Goal: Task Accomplishment & Management: Manage account settings

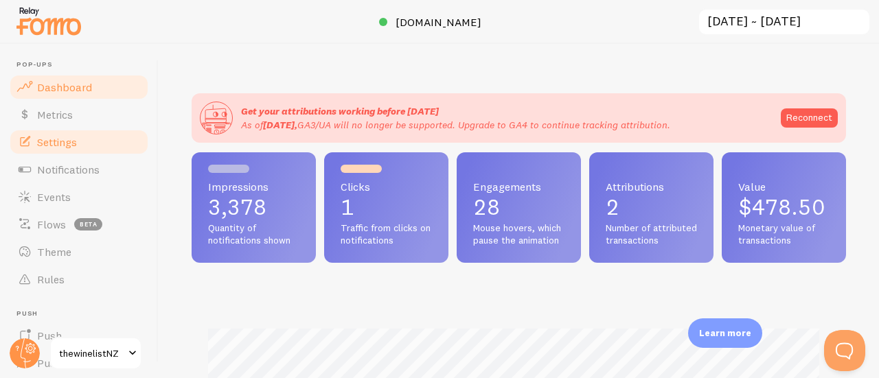
click at [104, 144] on link "Settings" at bounding box center [78, 141] width 141 height 27
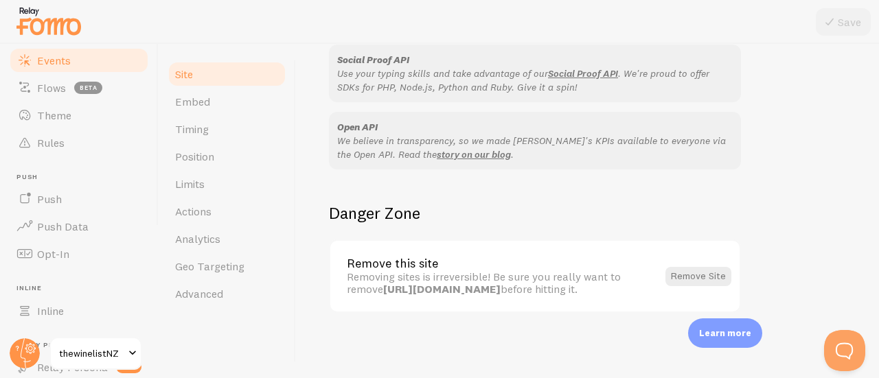
scroll to position [137, 0]
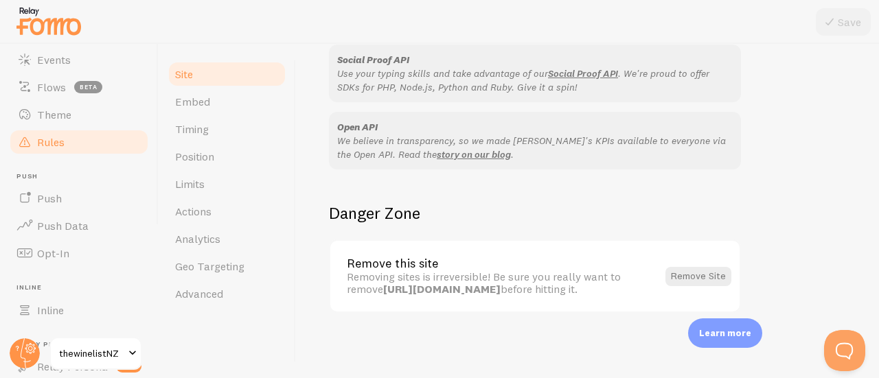
click at [69, 145] on link "Rules" at bounding box center [78, 141] width 141 height 27
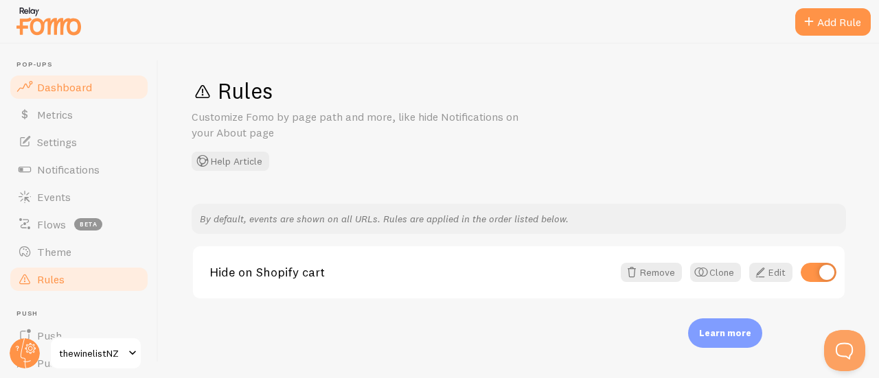
click at [80, 89] on span "Dashboard" at bounding box center [64, 87] width 55 height 14
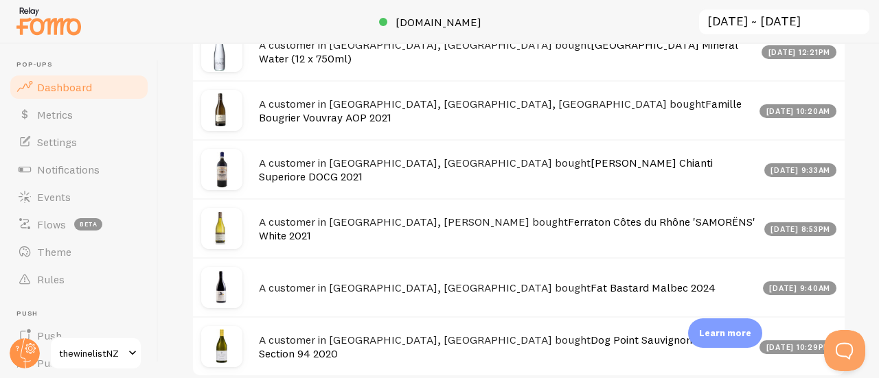
scroll to position [824, 0]
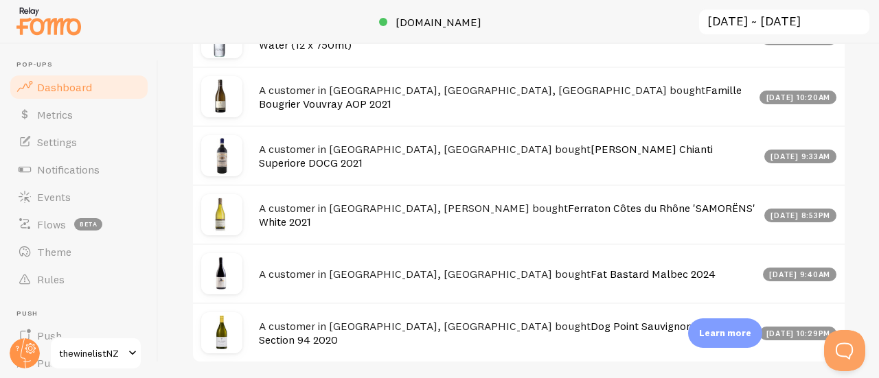
click at [216, 58] on img at bounding box center [221, 37] width 41 height 41
click at [762, 45] on div "[DATE] 12:21pm" at bounding box center [799, 39] width 75 height 14
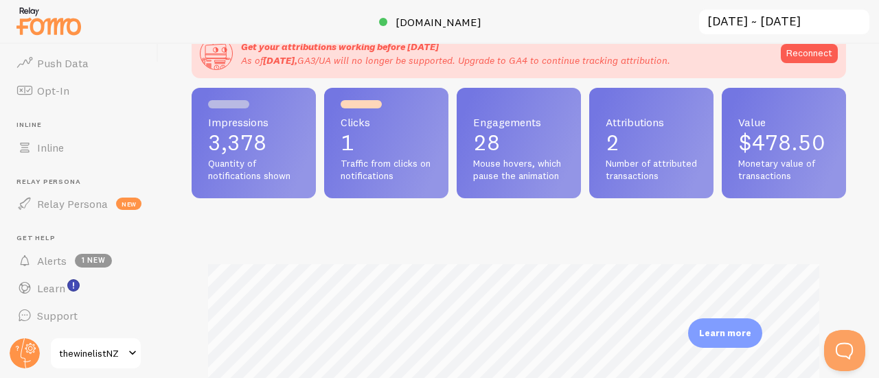
scroll to position [0, 0]
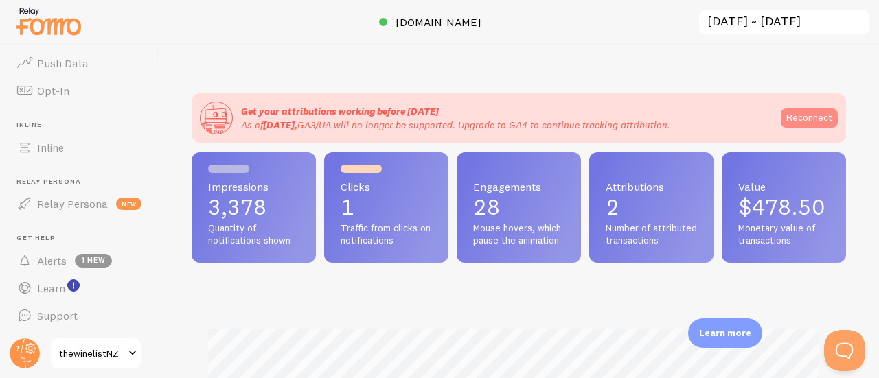
click at [783, 115] on link "Reconnect" at bounding box center [809, 118] width 57 height 19
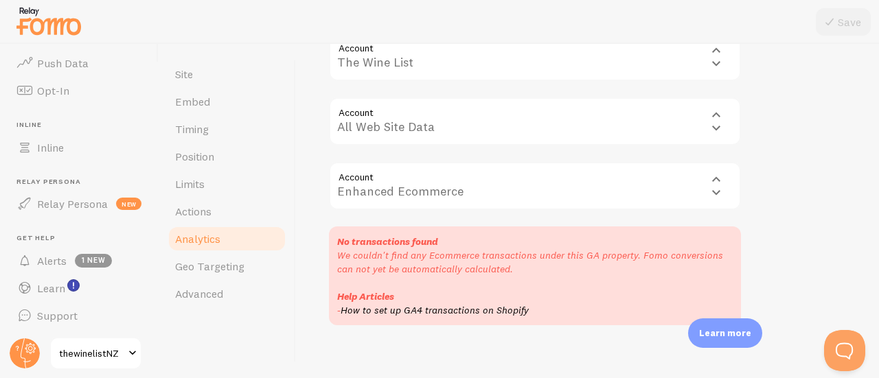
scroll to position [308, 0]
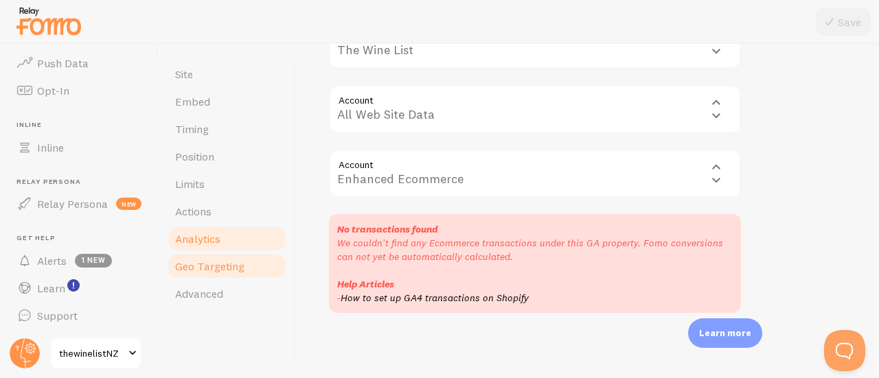
click at [223, 271] on span "Geo Targeting" at bounding box center [209, 267] width 69 height 14
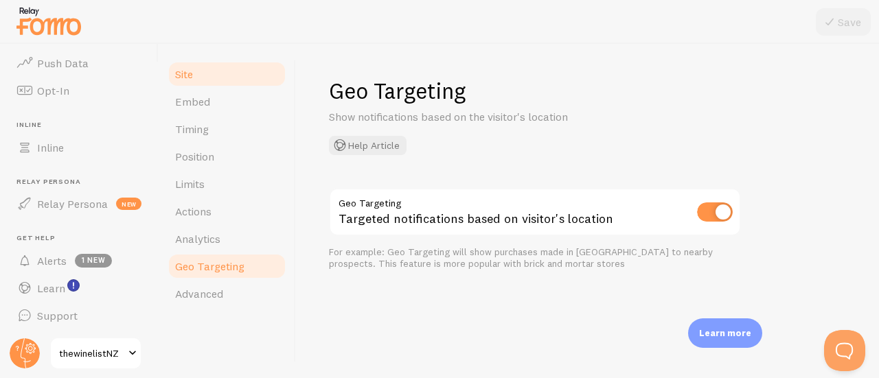
click at [191, 74] on span "Site" at bounding box center [184, 74] width 18 height 14
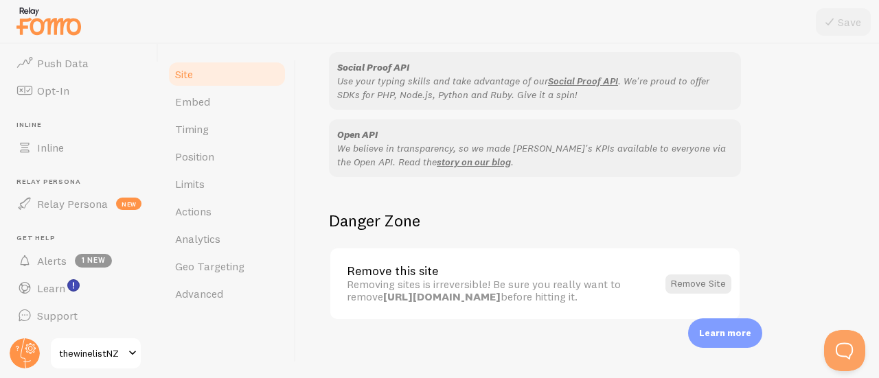
scroll to position [918, 0]
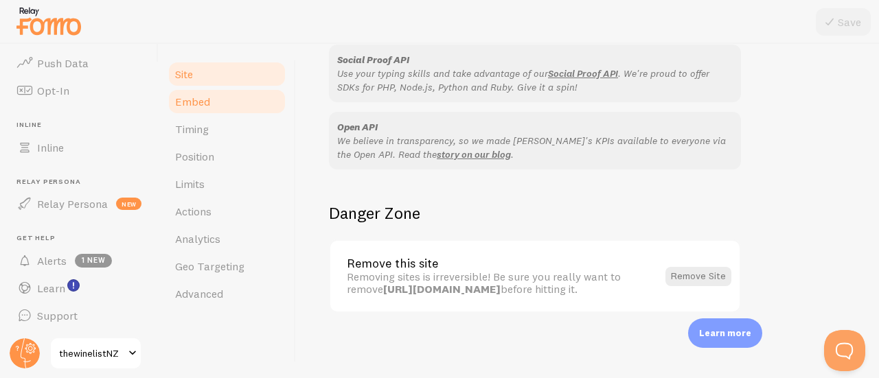
click at [217, 102] on link "Embed" at bounding box center [227, 101] width 120 height 27
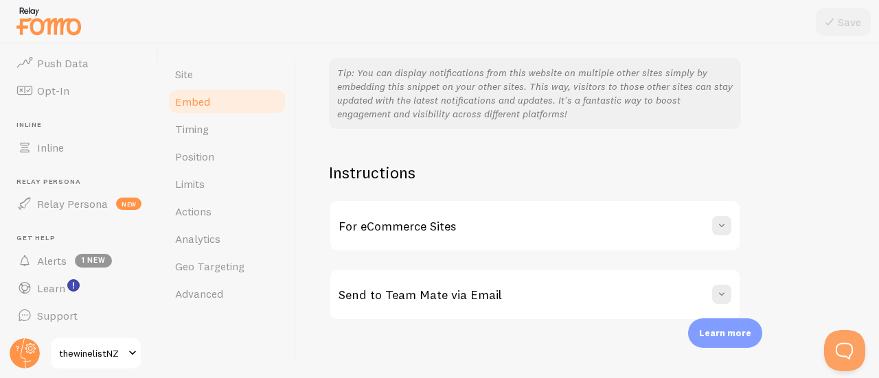
scroll to position [359, 0]
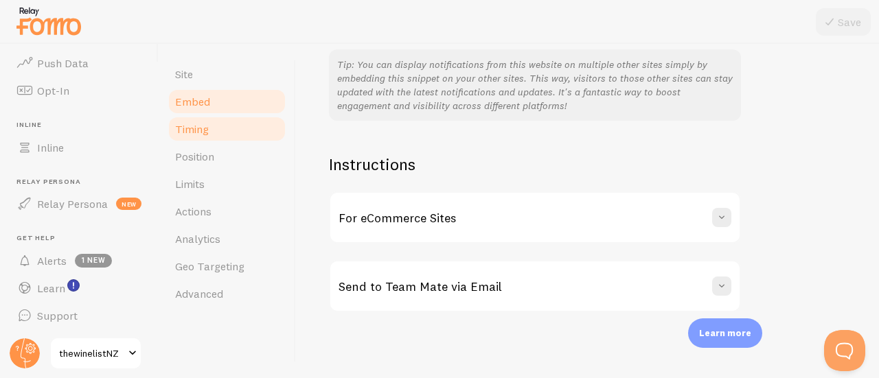
click at [213, 127] on link "Timing" at bounding box center [227, 128] width 120 height 27
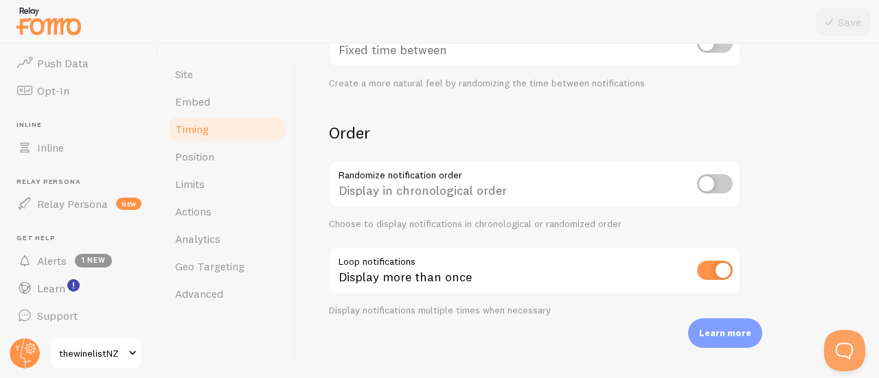
scroll to position [434, 0]
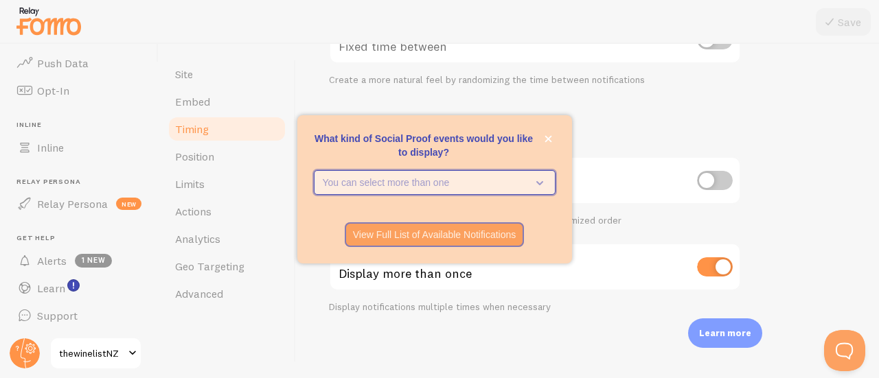
click at [543, 180] on icon "What kind of Social Proof events would you like to display?" at bounding box center [536, 182] width 19 height 15
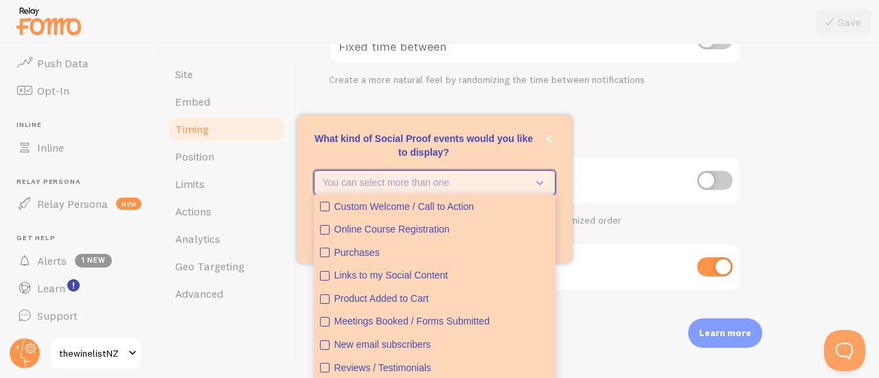
click at [543, 180] on icon "What kind of Social Proof events would you like to display?" at bounding box center [536, 182] width 19 height 15
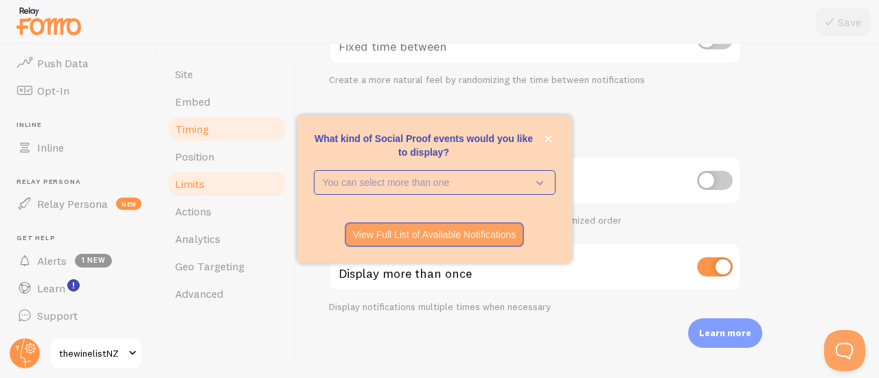
click at [201, 181] on span "Limits" at bounding box center [190, 184] width 30 height 14
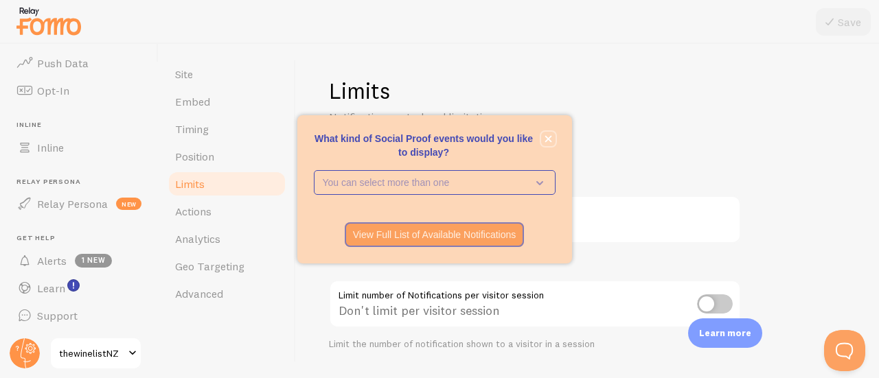
click at [545, 137] on icon "close," at bounding box center [549, 139] width 8 height 8
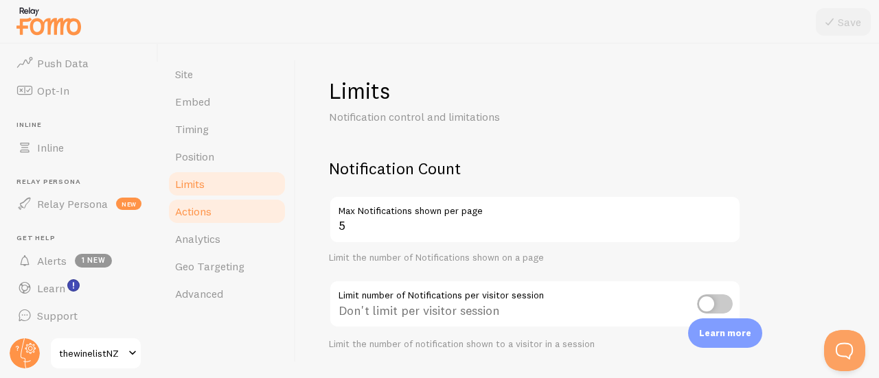
click at [226, 211] on link "Actions" at bounding box center [227, 211] width 120 height 27
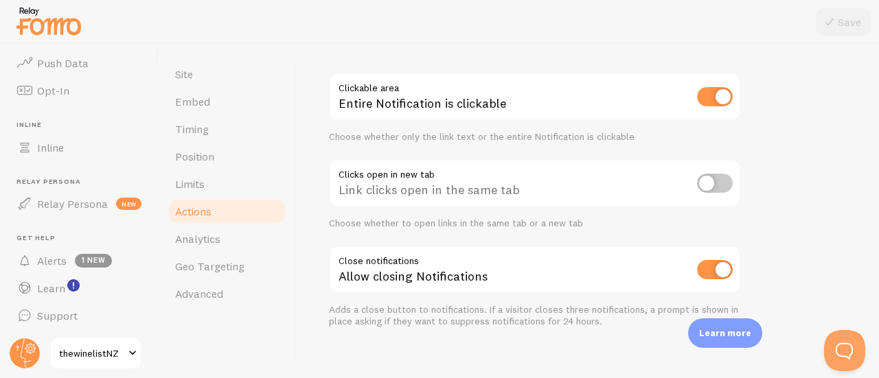
scroll to position [100, 0]
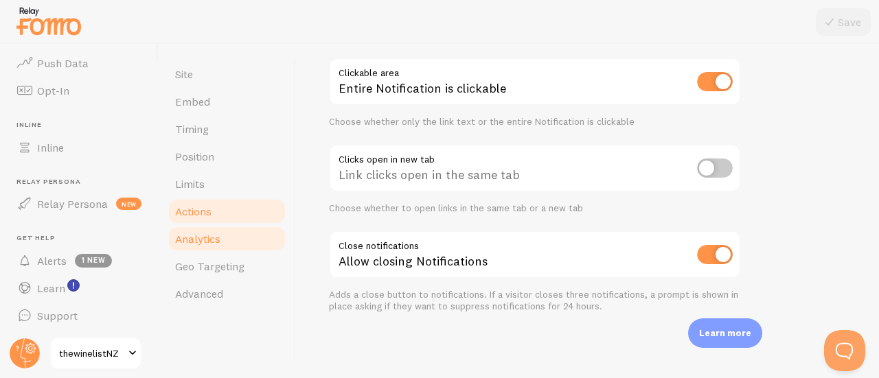
click at [217, 242] on span "Analytics" at bounding box center [197, 239] width 45 height 14
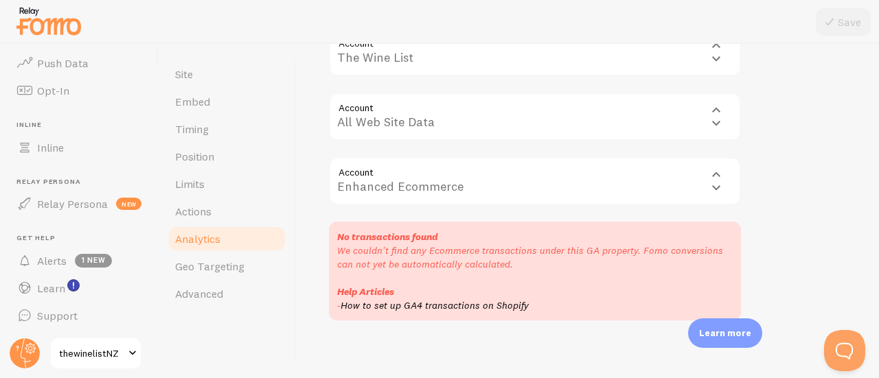
scroll to position [308, 0]
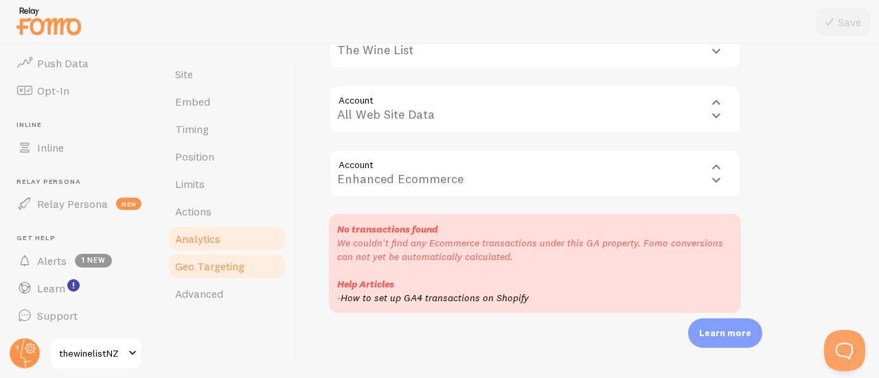
click at [218, 271] on span "Geo Targeting" at bounding box center [209, 267] width 69 height 14
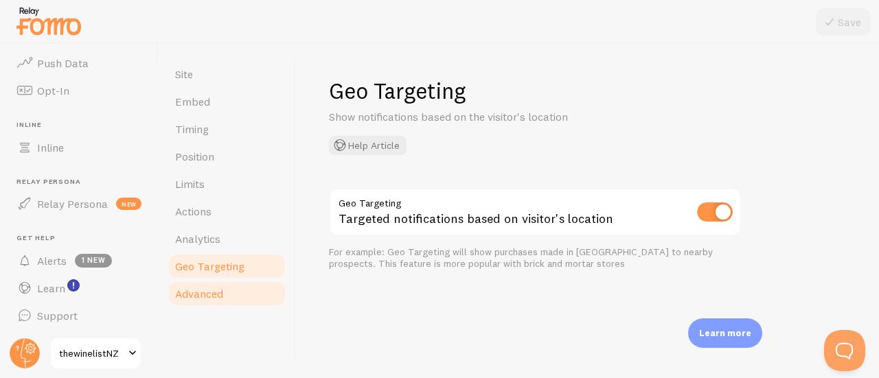
click at [198, 291] on span "Advanced" at bounding box center [199, 294] width 48 height 14
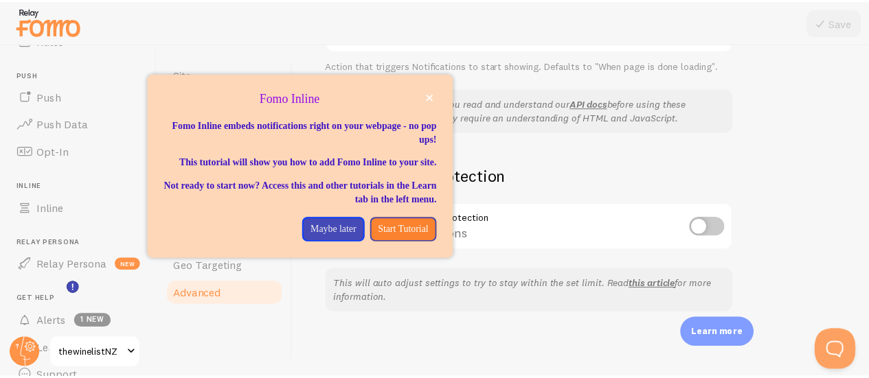
scroll to position [236, 0]
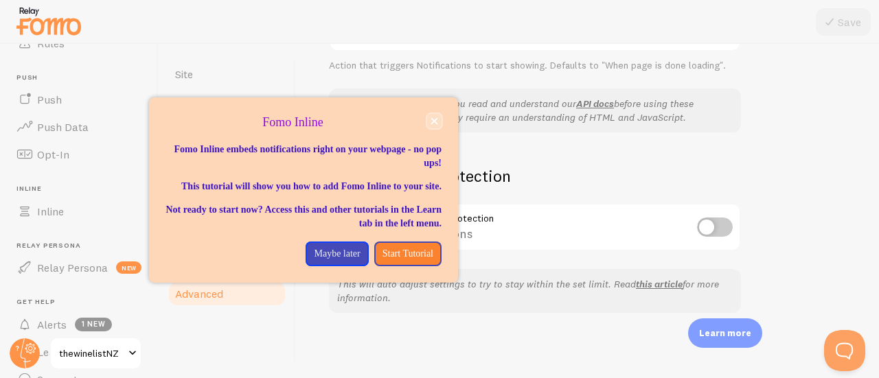
click at [437, 120] on icon "close," at bounding box center [435, 121] width 8 height 8
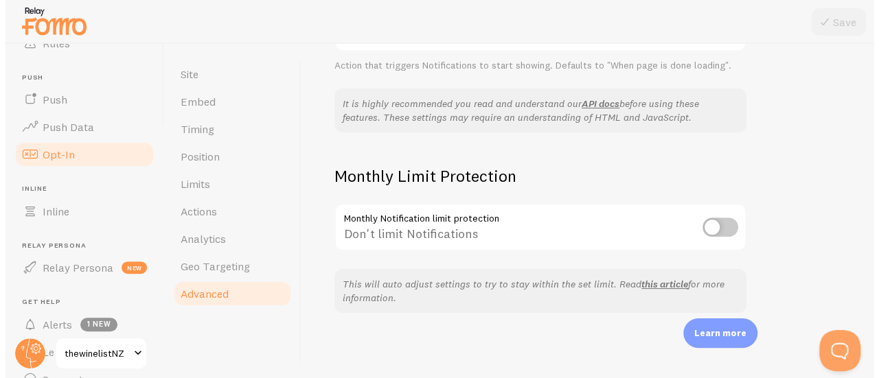
scroll to position [168, 0]
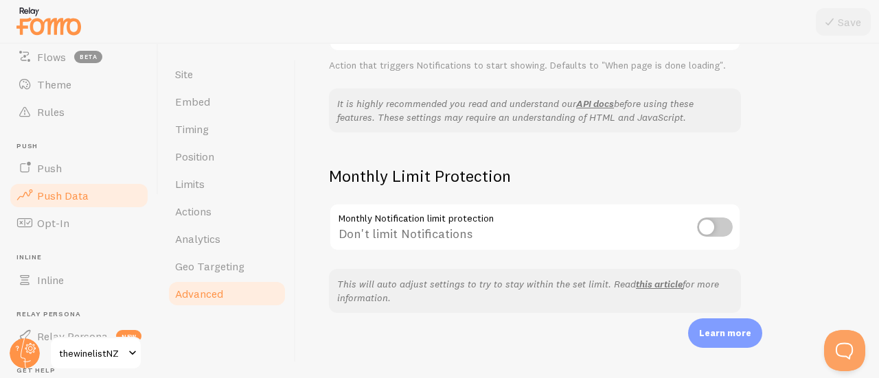
click at [108, 194] on link "Push Data" at bounding box center [78, 195] width 141 height 27
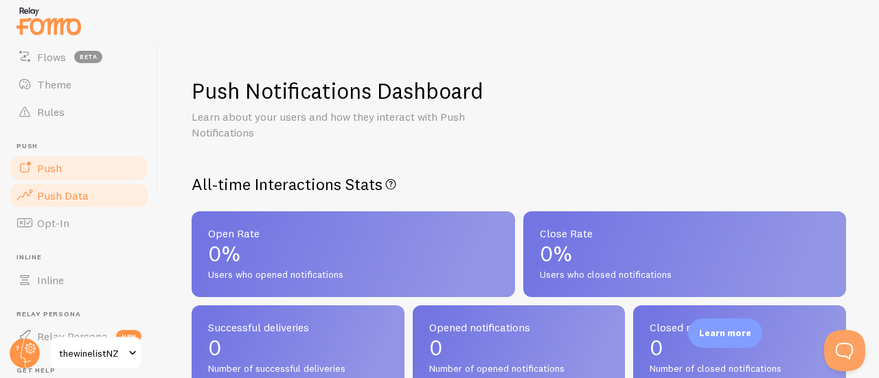
click at [80, 173] on link "Push" at bounding box center [78, 168] width 141 height 27
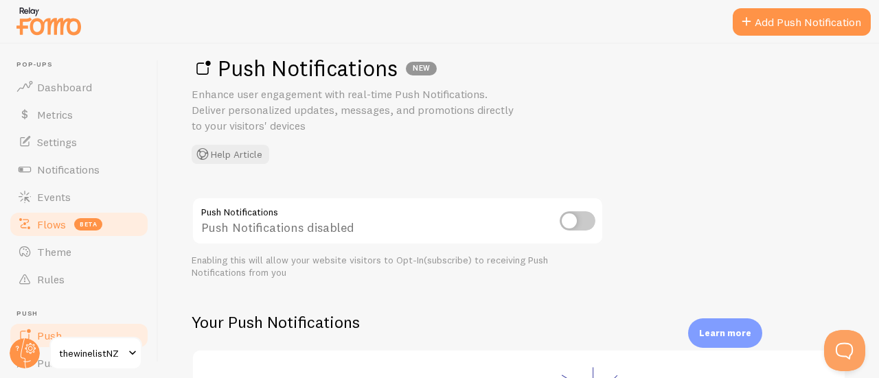
click at [53, 226] on span "Flows" at bounding box center [51, 225] width 29 height 14
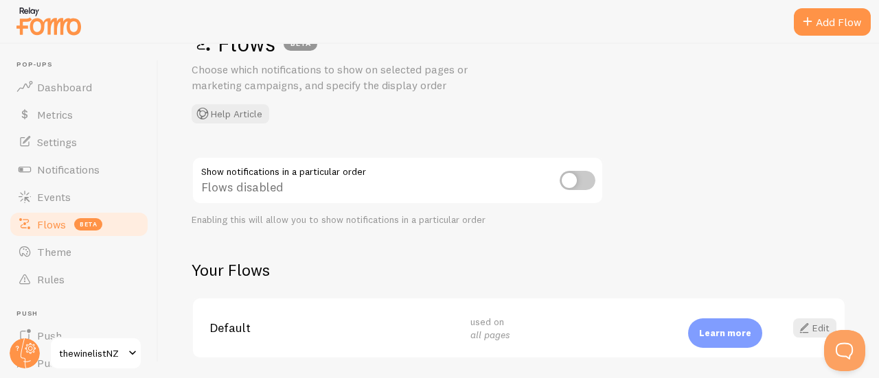
scroll to position [93, 0]
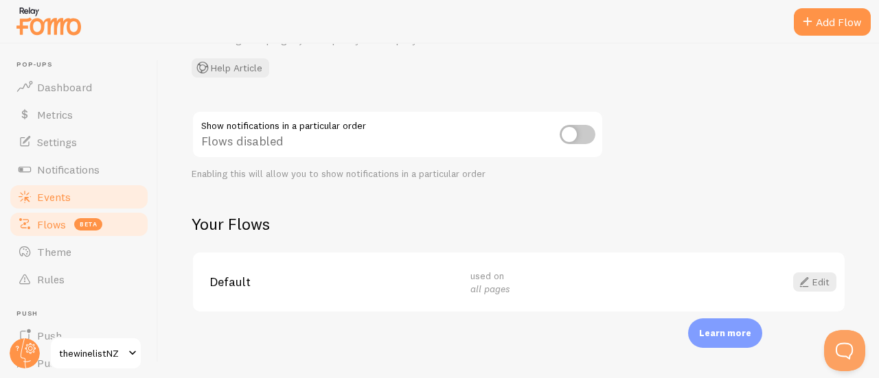
click at [70, 196] on span "Events" at bounding box center [54, 197] width 34 height 14
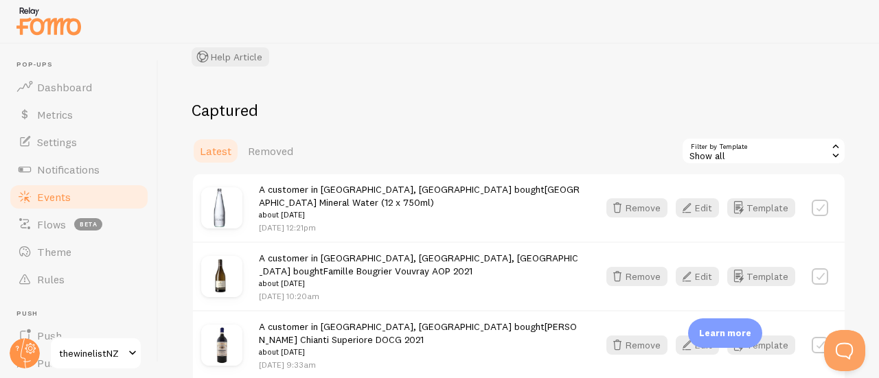
scroll to position [137, 0]
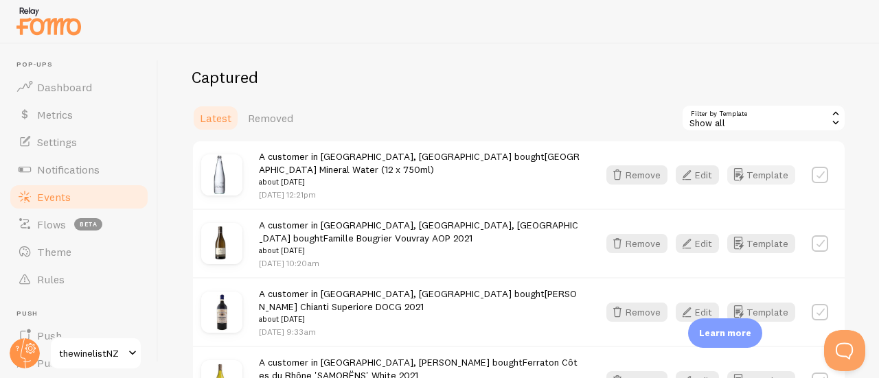
click at [751, 176] on button "Template" at bounding box center [761, 175] width 68 height 19
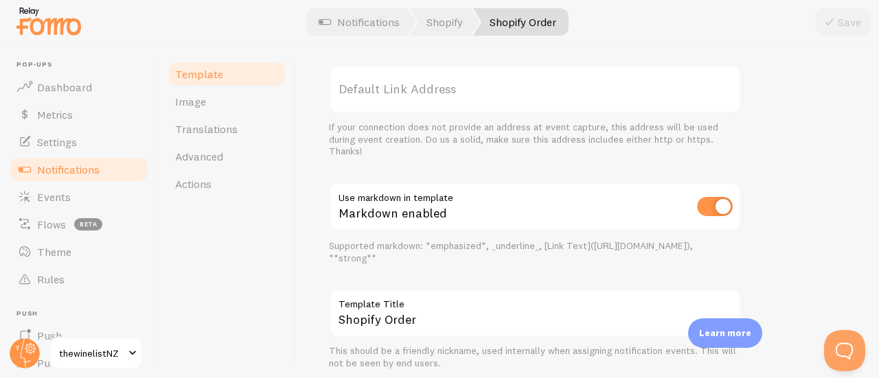
scroll to position [674, 0]
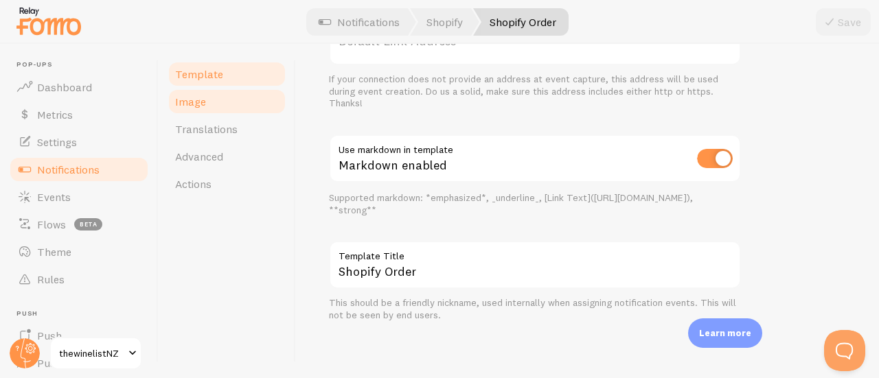
click at [236, 109] on link "Image" at bounding box center [227, 101] width 120 height 27
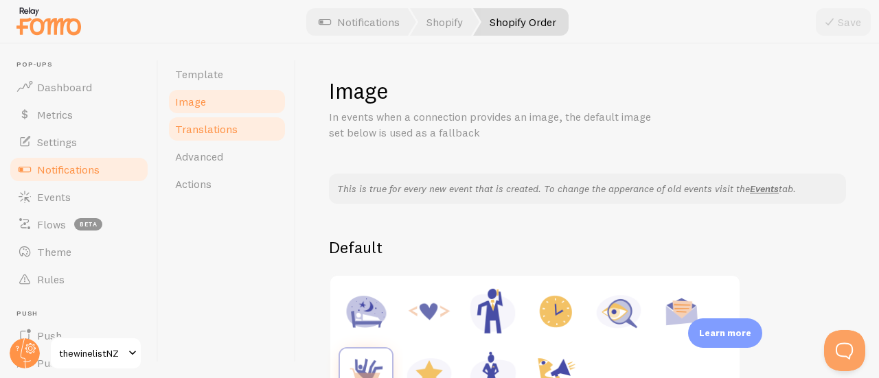
click at [223, 128] on span "Translations" at bounding box center [206, 129] width 62 height 14
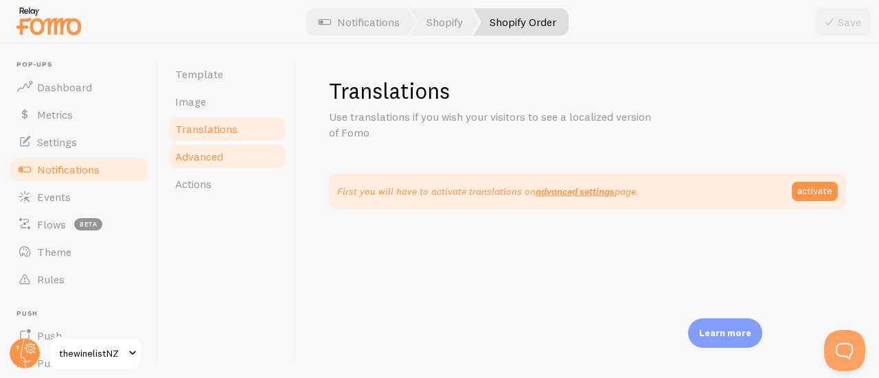
click at [207, 160] on span "Advanced" at bounding box center [199, 157] width 48 height 14
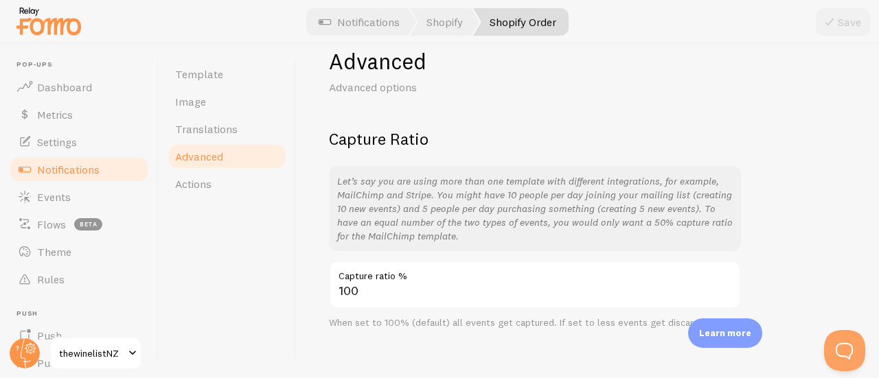
scroll to position [46, 0]
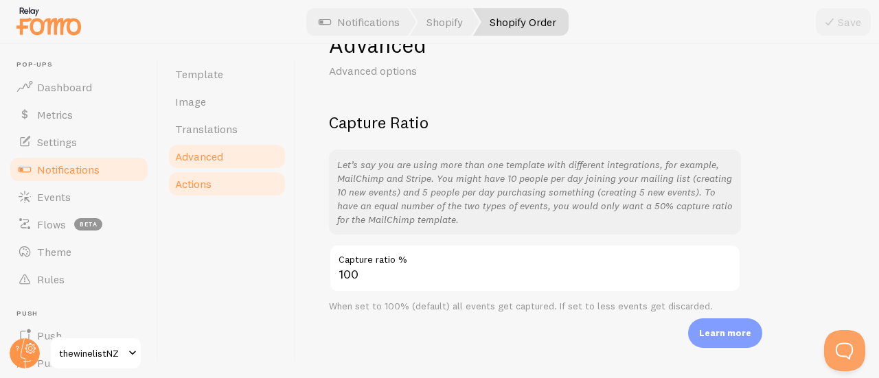
click at [214, 187] on link "Actions" at bounding box center [227, 183] width 120 height 27
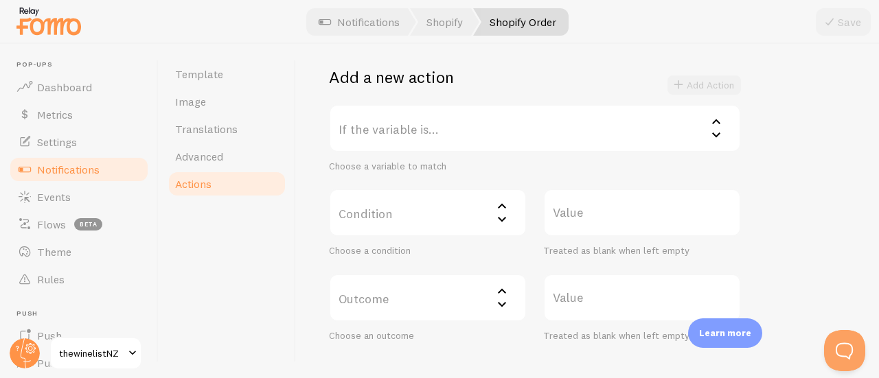
scroll to position [275, 0]
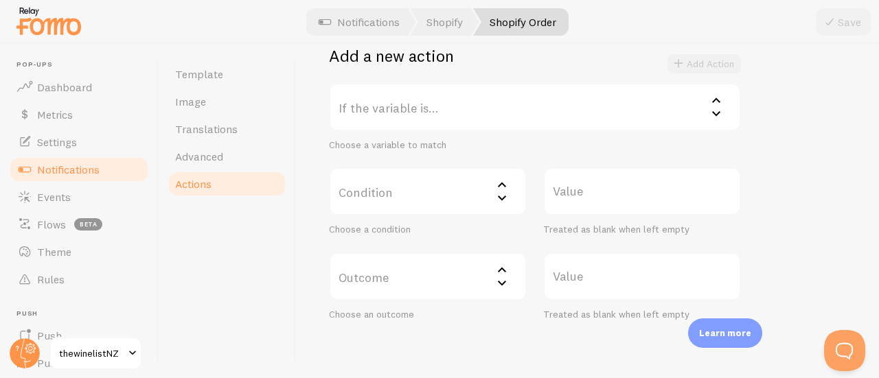
click at [714, 102] on icon at bounding box center [716, 100] width 16 height 16
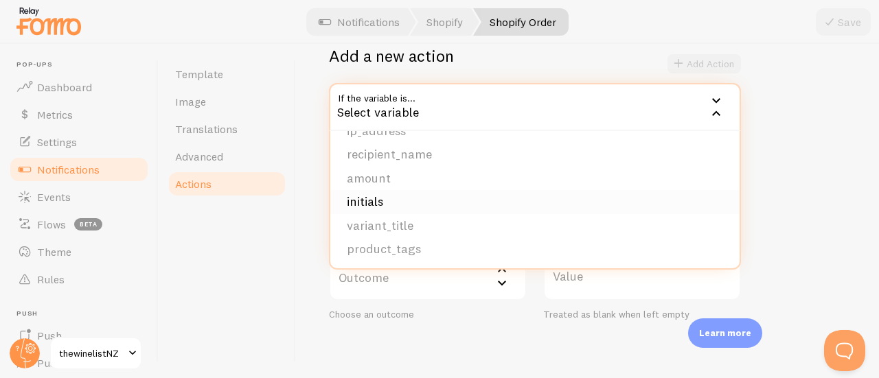
scroll to position [210, 0]
click at [348, 203] on li "initials" at bounding box center [534, 202] width 409 height 24
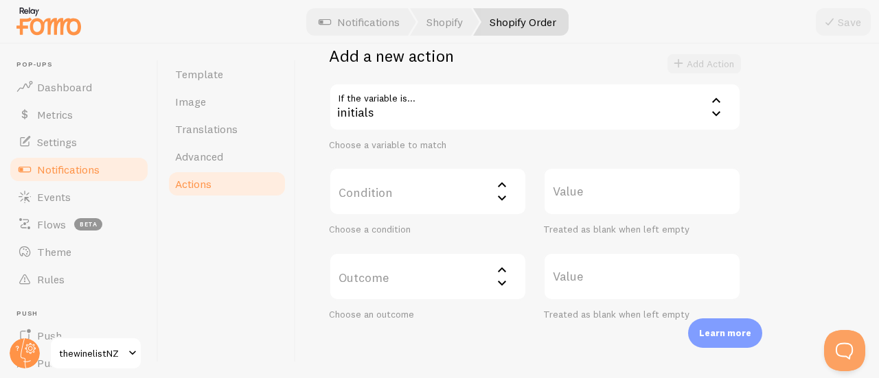
click at [797, 170] on div "Example 1: Change blank first names to Someone if the variable is {{ first_name…" at bounding box center [587, 118] width 517 height 406
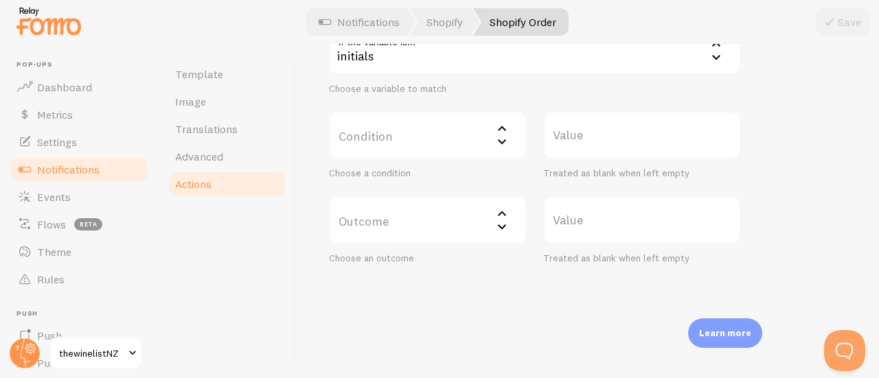
scroll to position [335, 0]
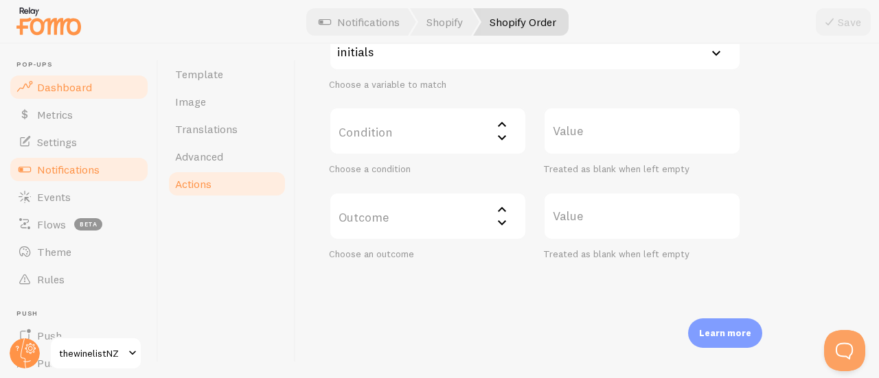
click at [77, 89] on span "Dashboard" at bounding box center [64, 87] width 55 height 14
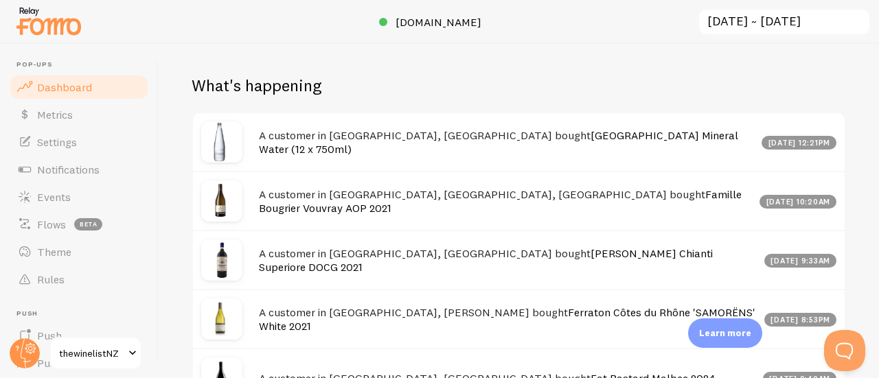
scroll to position [719, 0]
click at [611, 157] on link "[GEOGRAPHIC_DATA] Mineral Water (12 x 750ml)" at bounding box center [498, 143] width 479 height 28
